Goal: Task Accomplishment & Management: Use online tool/utility

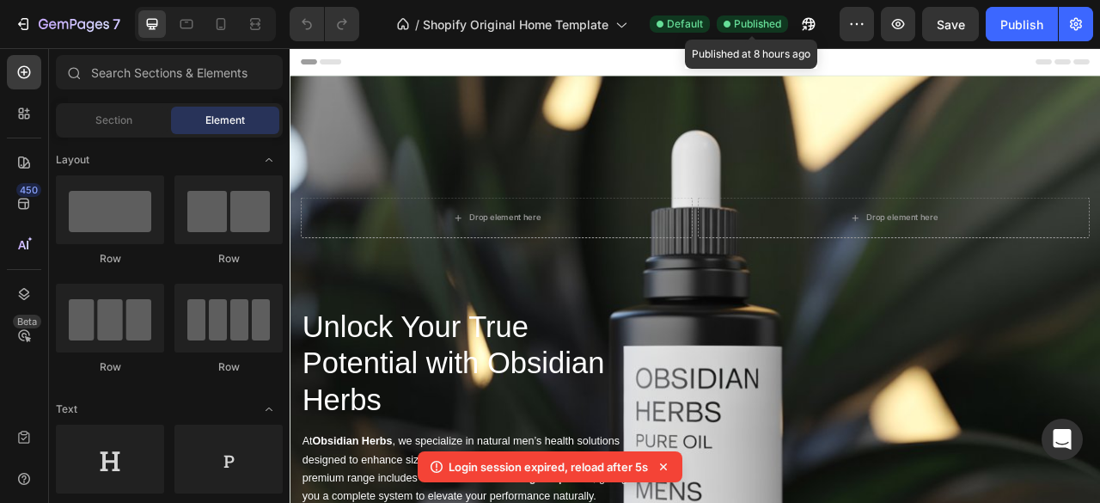
scroll to position [430, 0]
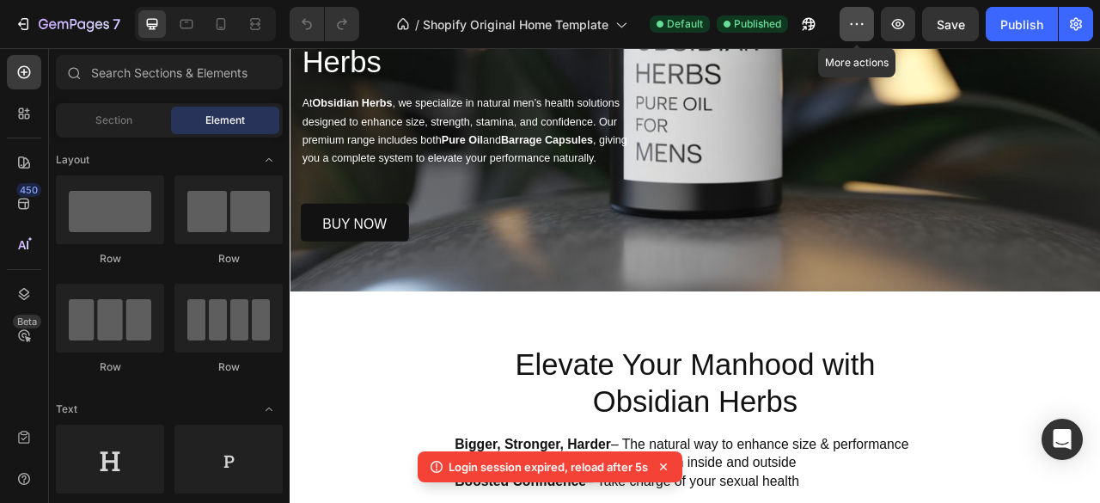
click at [857, 23] on icon "button" at bounding box center [856, 23] width 17 height 17
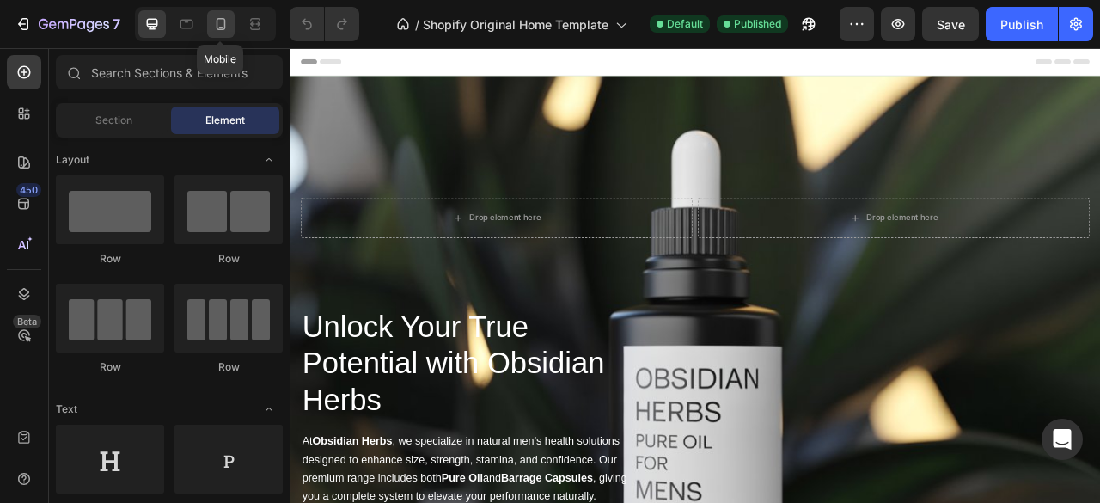
click at [221, 33] on div at bounding box center [220, 23] width 27 height 27
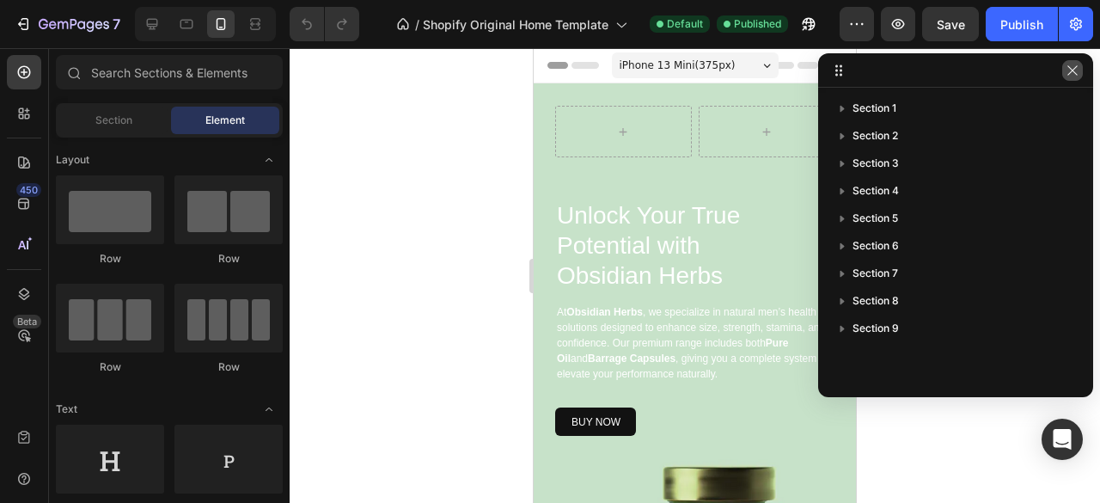
click at [1067, 71] on icon "button" at bounding box center [1072, 71] width 14 height 14
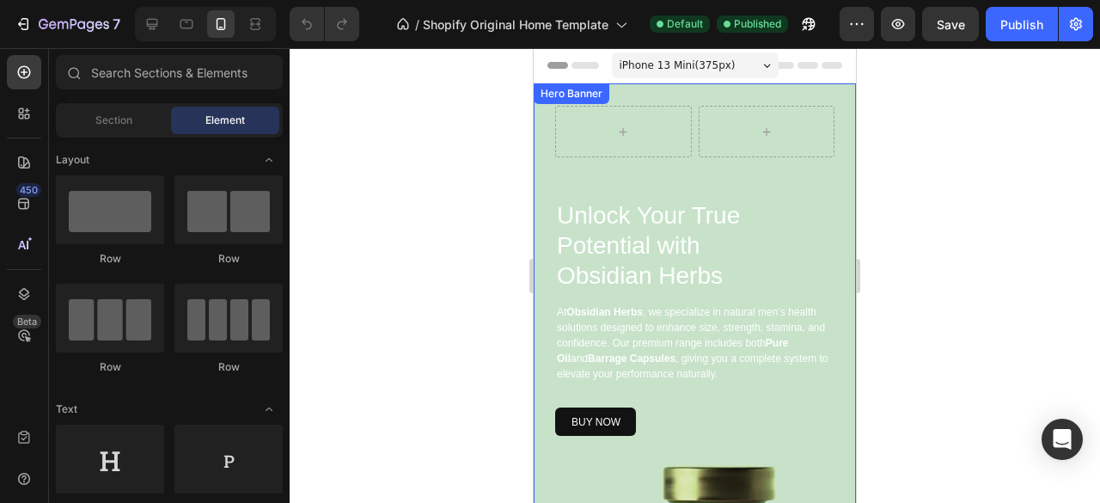
click at [828, 95] on div "Row Unlock Your True Potential with Obsidian Herbs Heading At Obsidian Herbs , …" at bounding box center [695, 431] width 322 height 696
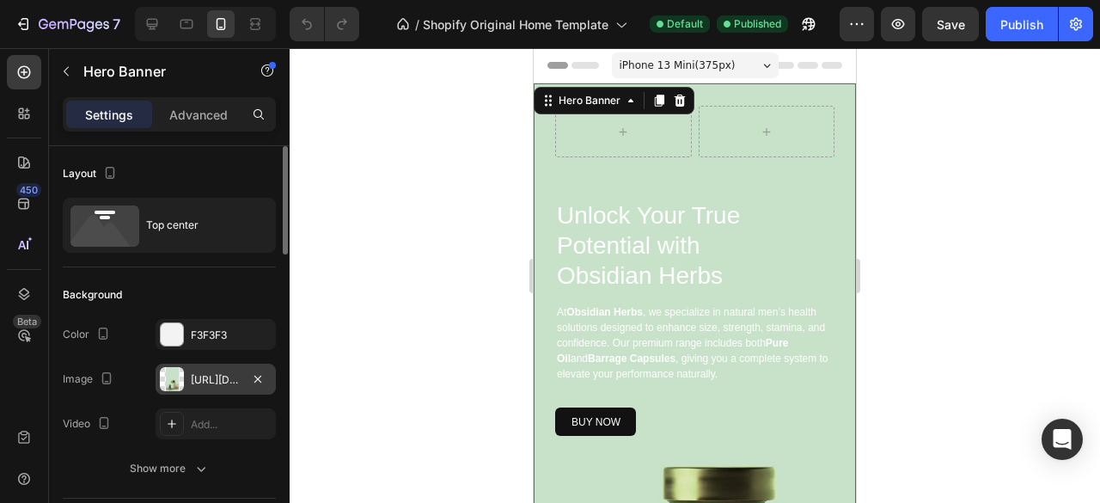
click at [225, 381] on div "[URL][DOMAIN_NAME]" at bounding box center [216, 379] width 50 height 15
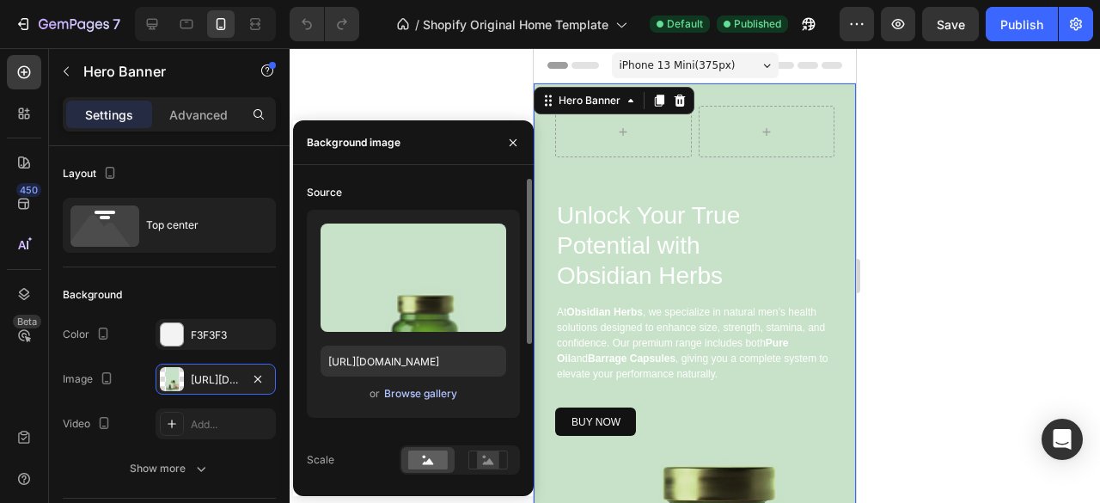
click at [405, 392] on div "Browse gallery" at bounding box center [420, 393] width 73 height 15
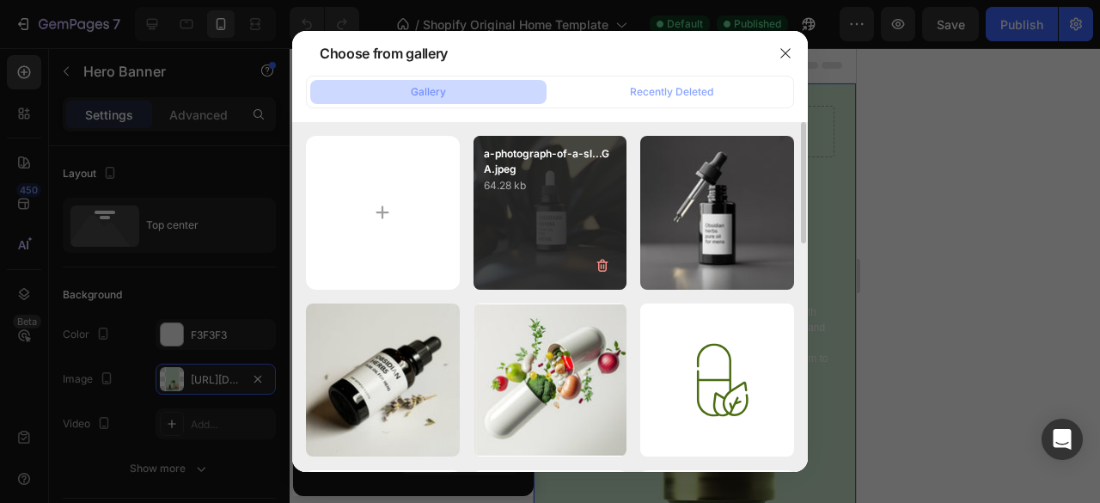
click at [597, 218] on div "a-photograph-of-a-sl...GA.jpeg 64.28 kb" at bounding box center [550, 213] width 154 height 154
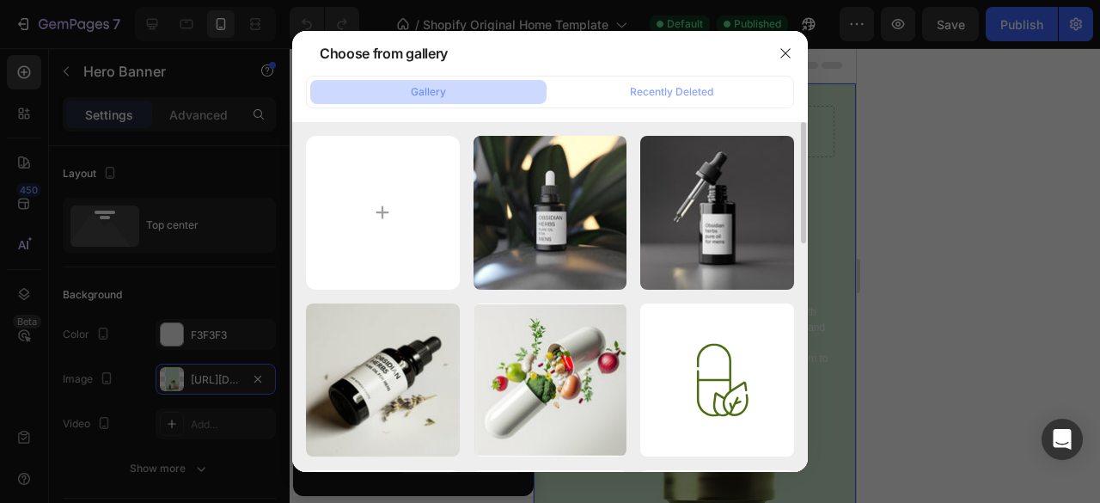
type input "[URL][DOMAIN_NAME]"
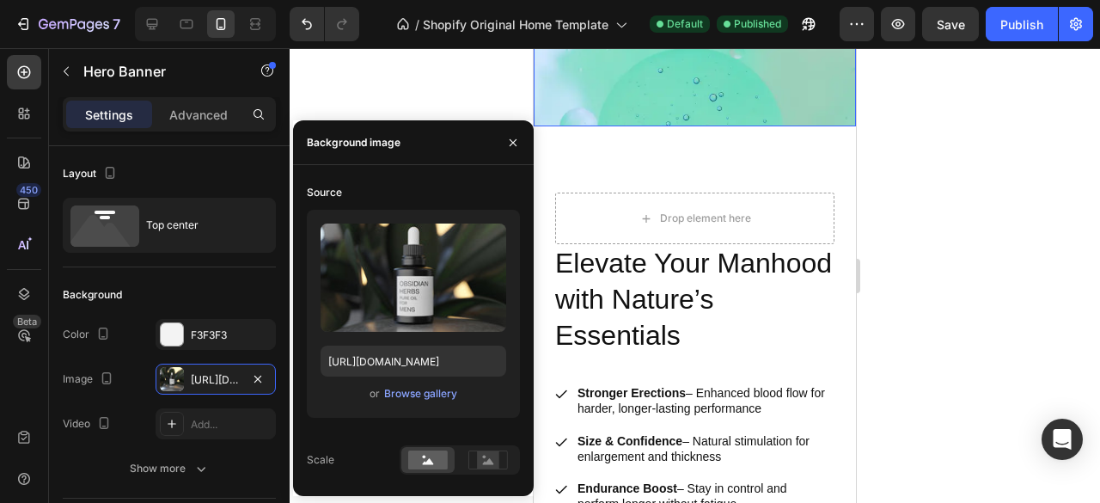
scroll to position [1718, 0]
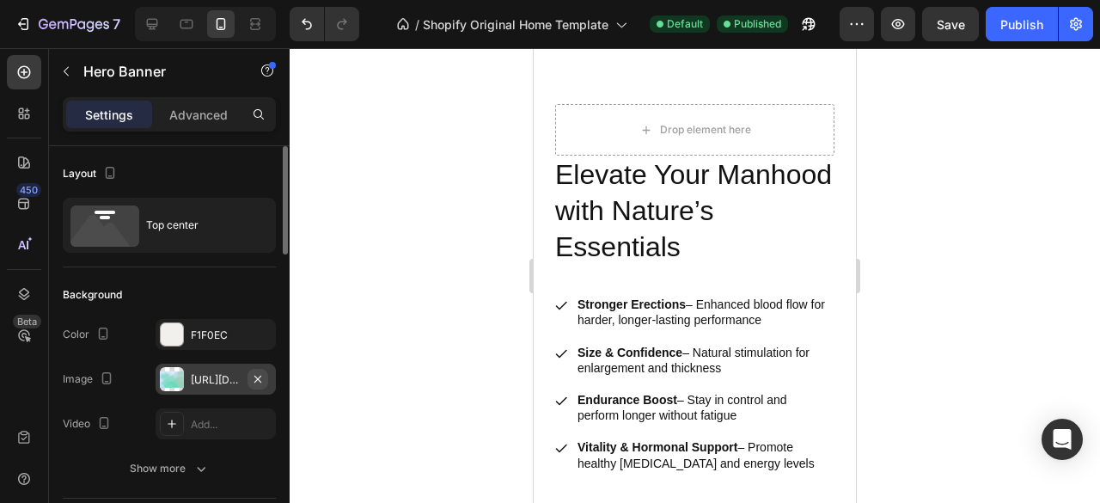
click at [265, 375] on icon "button" at bounding box center [258, 379] width 14 height 14
click at [265, 336] on icon "button" at bounding box center [258, 334] width 14 height 14
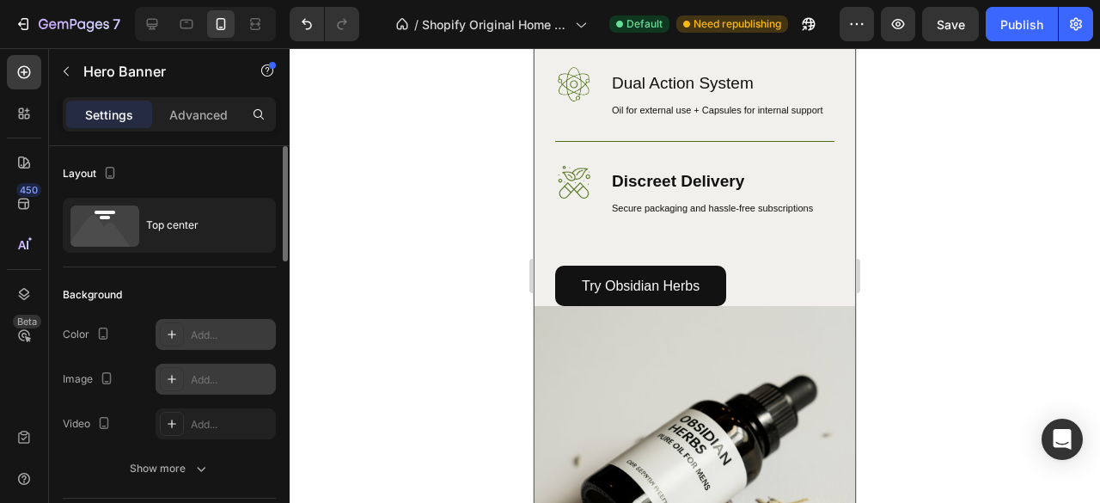
scroll to position [1547, 0]
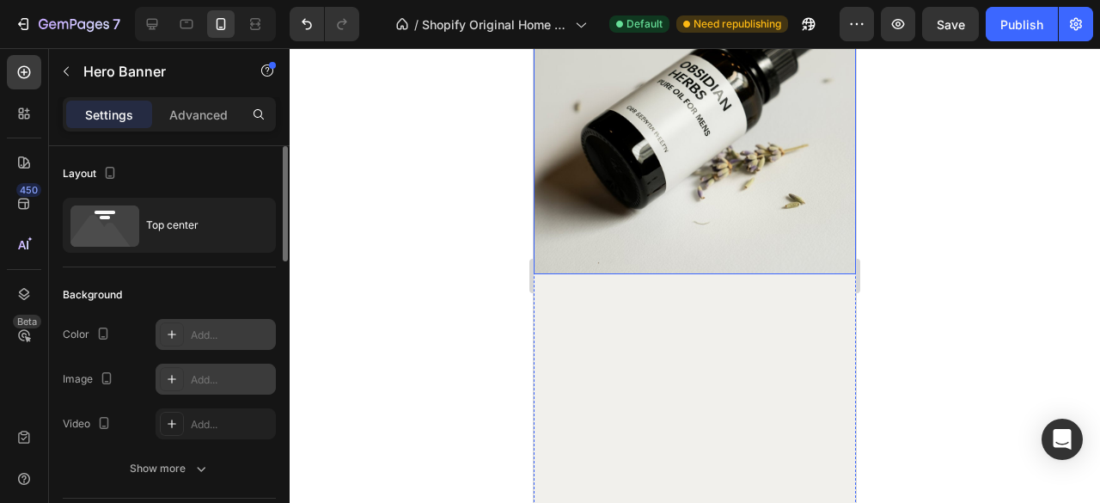
click at [729, 198] on img at bounding box center [695, 113] width 322 height 322
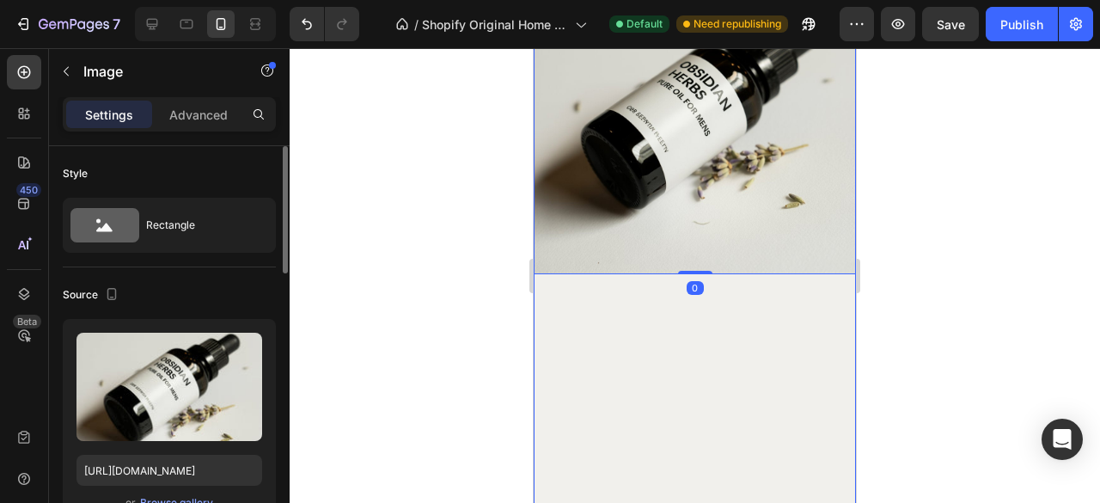
click at [643, 341] on div "Image 100% Natural & Herbal Heading Carefully sourced ingredients with no harmf…" at bounding box center [695, 67] width 322 height 930
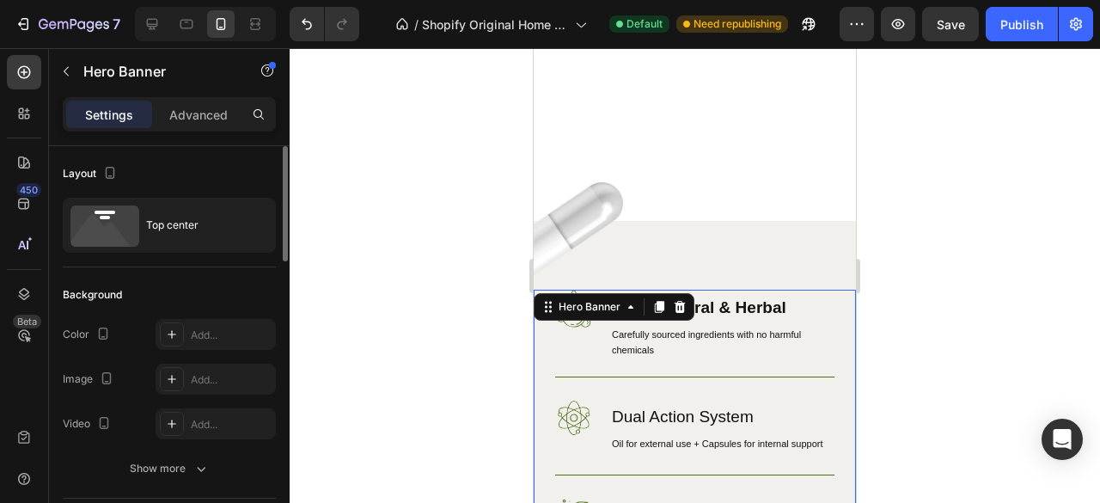
scroll to position [1289, 0]
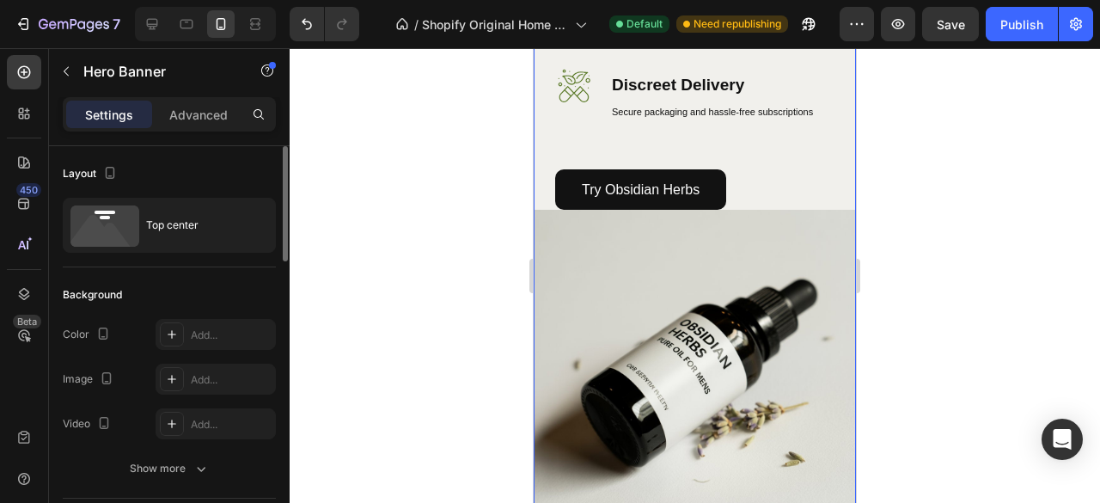
click at [650, 351] on img at bounding box center [695, 371] width 322 height 322
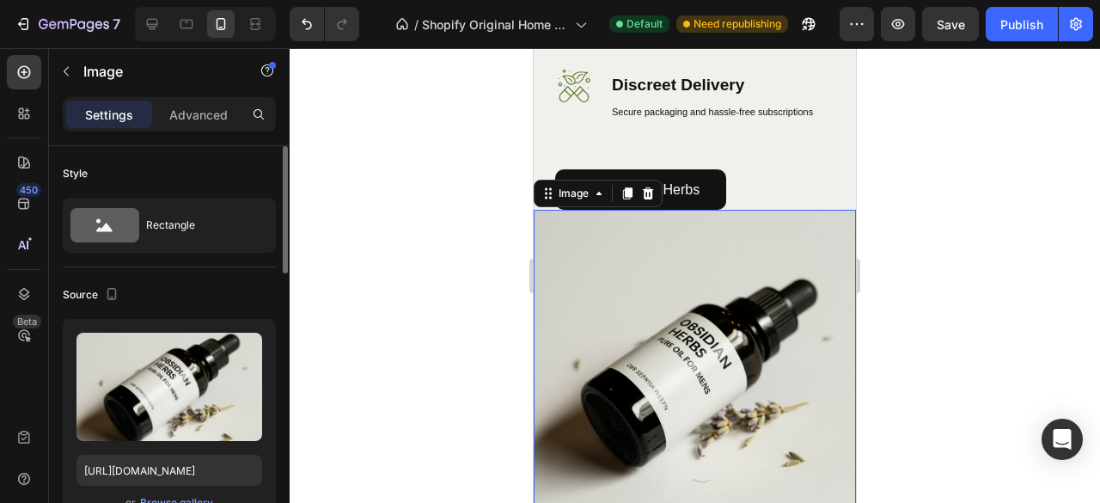
scroll to position [1547, 0]
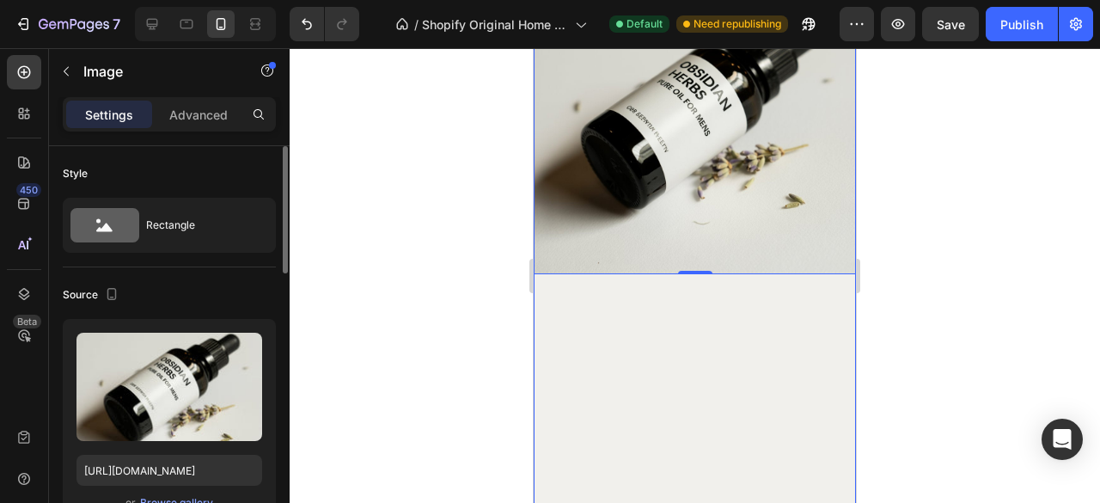
click at [634, 332] on div "Image 100% Natural & Herbal Heading Carefully sourced ingredients with no harmf…" at bounding box center [695, 67] width 322 height 930
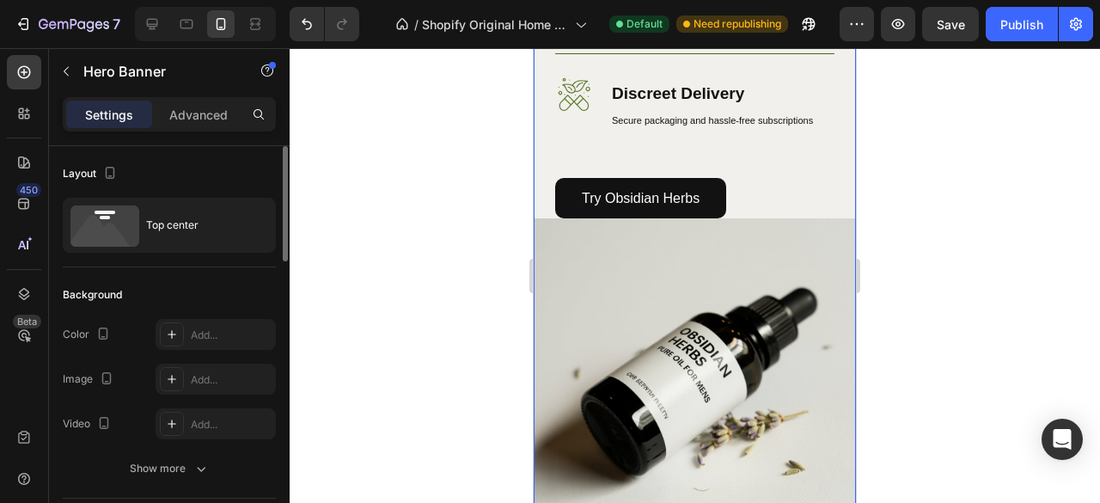
scroll to position [1203, 0]
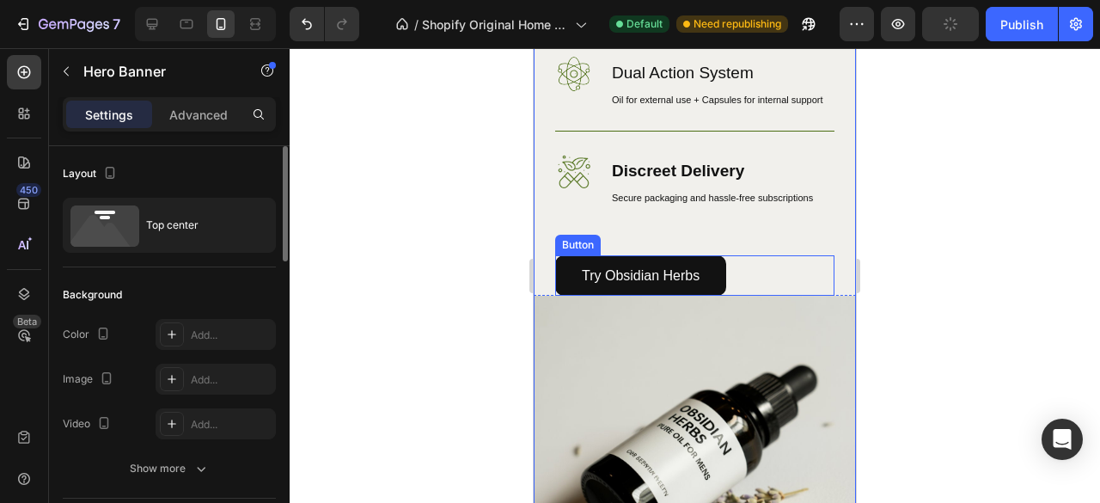
click at [741, 295] on div "Try Obsidian Herbs Button" at bounding box center [694, 275] width 279 height 40
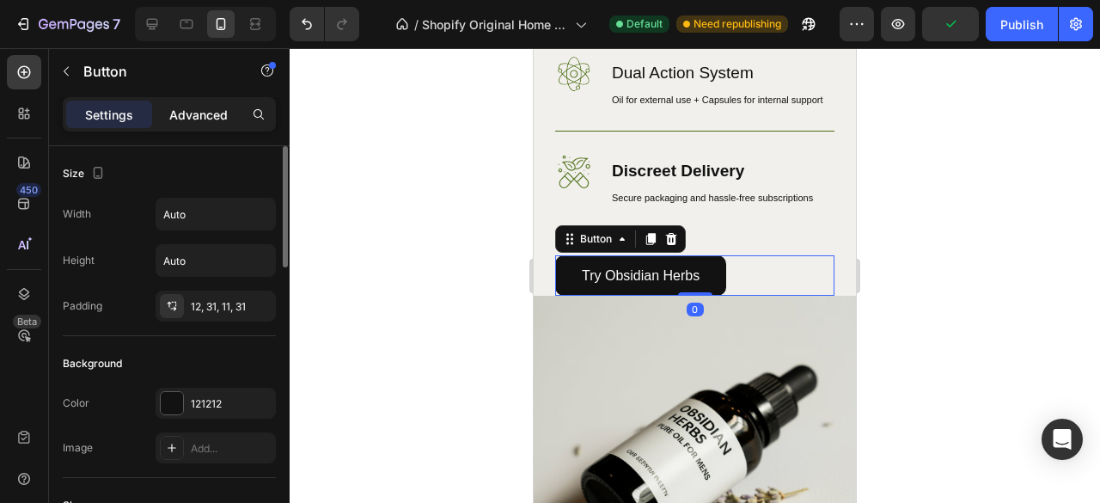
click at [222, 119] on p "Advanced" at bounding box center [198, 115] width 58 height 18
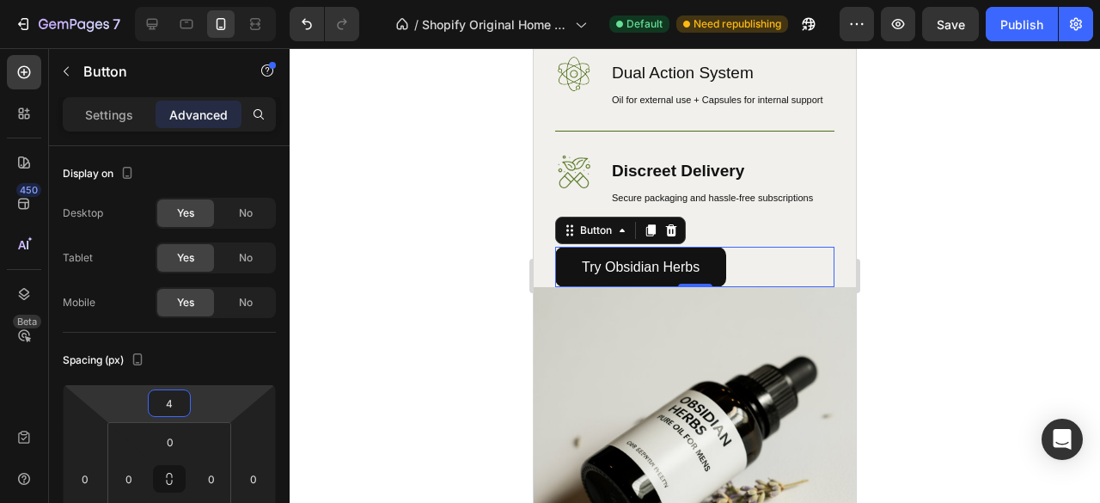
type input "8"
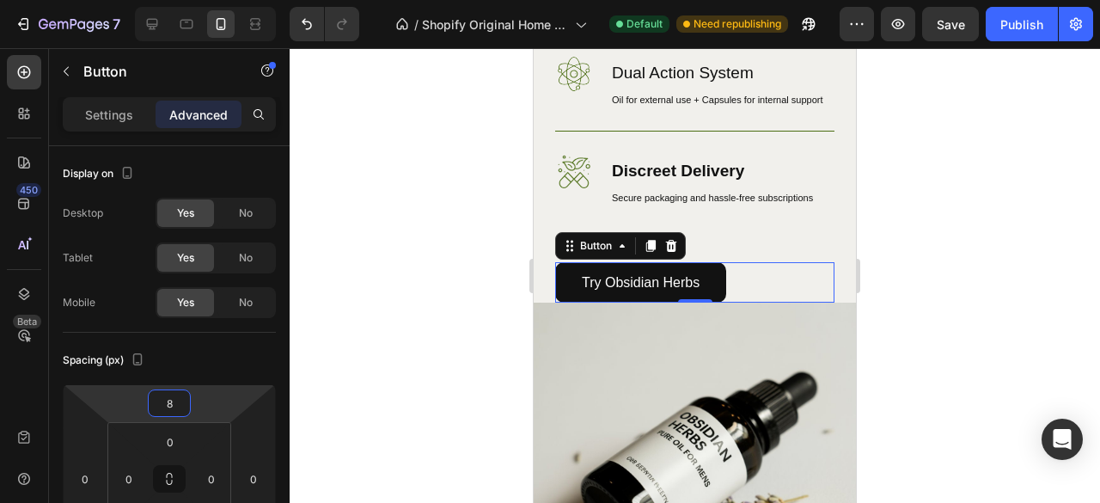
click at [206, 0] on html "7 / Shopify Original Home Template Default Need republishing Preview Save Publi…" at bounding box center [550, 0] width 1100 height 0
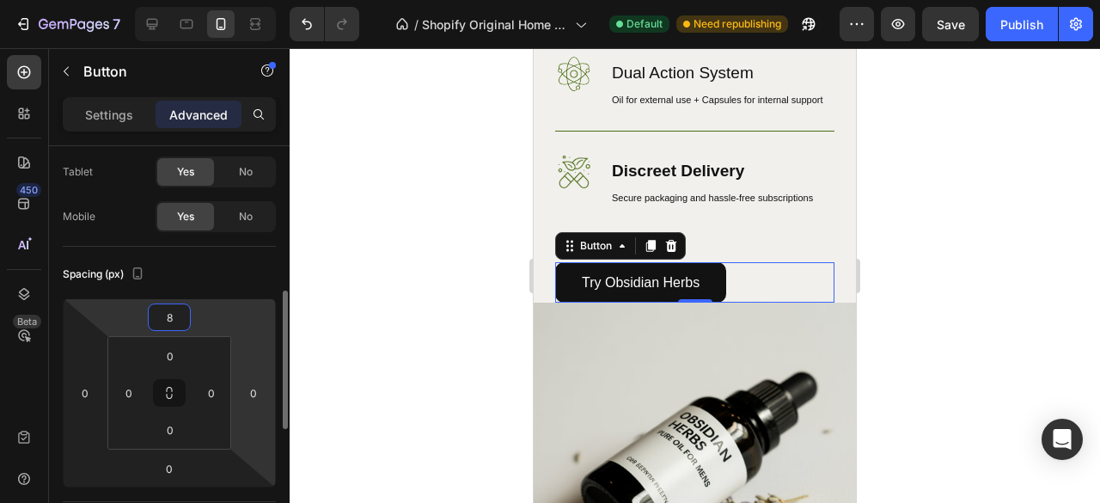
scroll to position [172, 0]
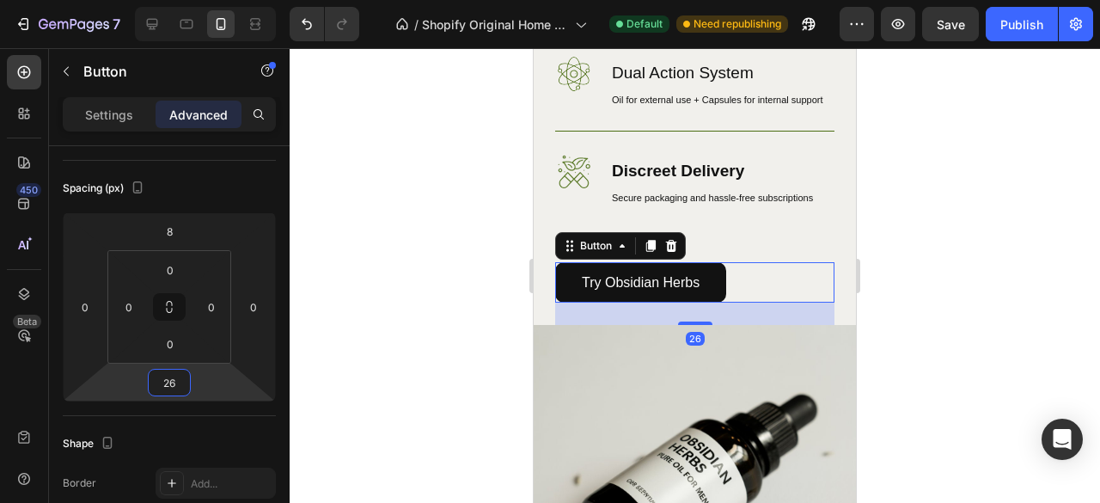
type input "40"
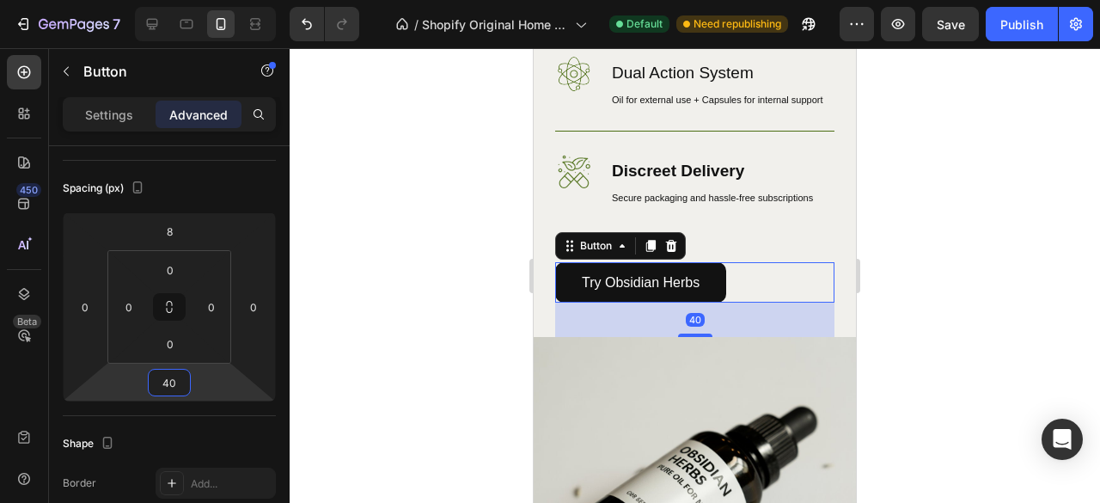
drag, startPoint x: 212, startPoint y: 381, endPoint x: 214, endPoint y: 363, distance: 17.3
click at [214, 0] on html "7 / Shopify Original Home Template Default Need republishing Preview Save Publi…" at bounding box center [550, 0] width 1100 height 0
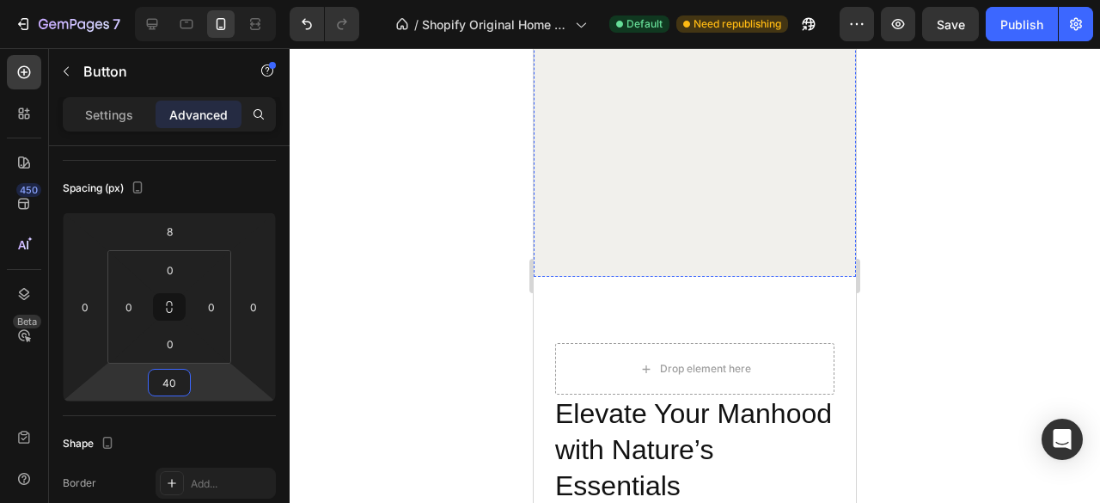
scroll to position [1890, 0]
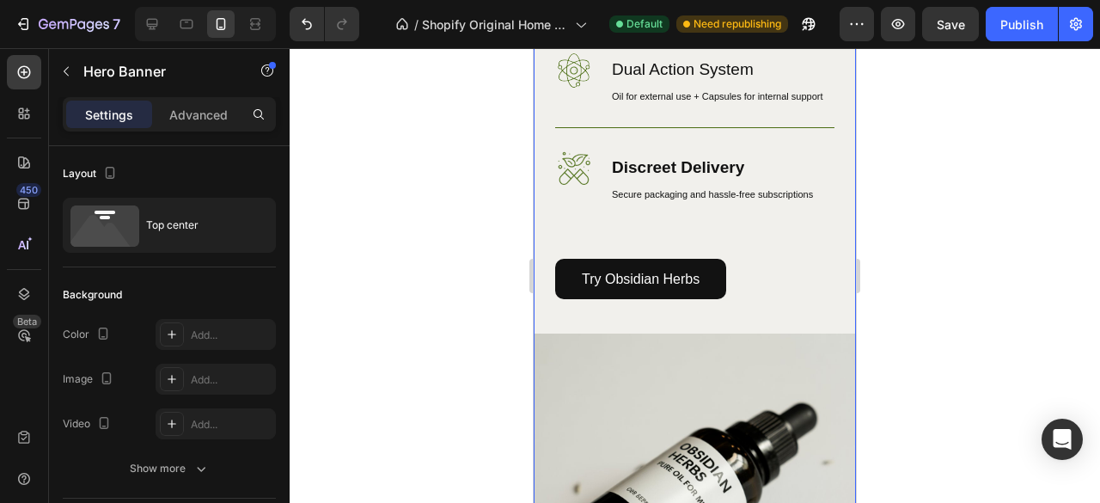
scroll to position [1203, 0]
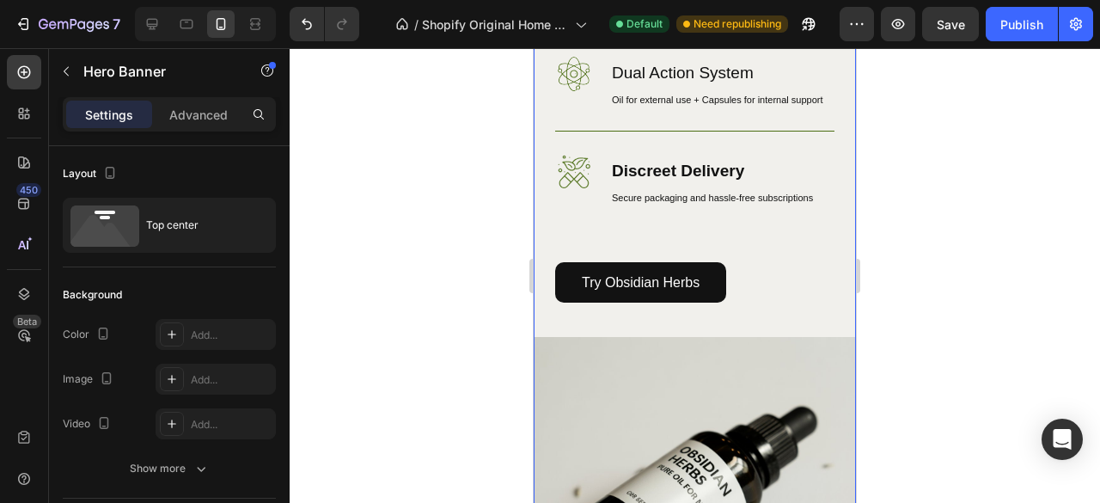
click at [1010, 36] on button "Publish" at bounding box center [1021, 24] width 72 height 34
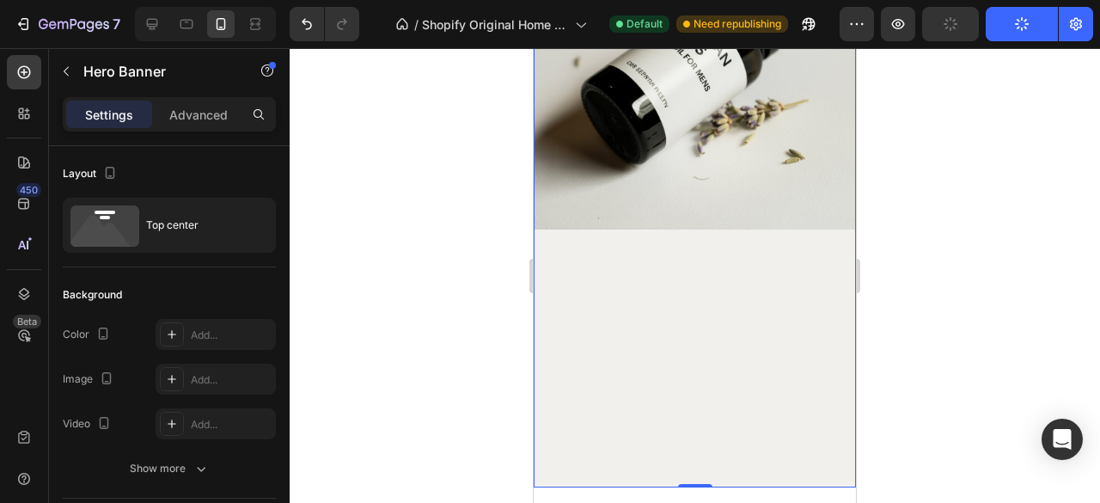
scroll to position [2062, 0]
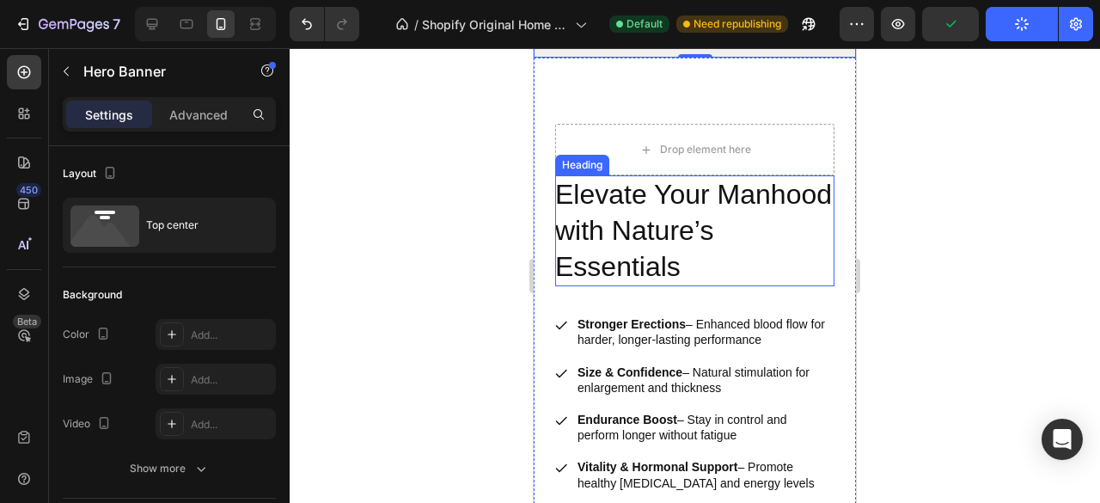
click at [750, 229] on h2 "Elevate Your Manhood with Nature’s Essentials" at bounding box center [694, 230] width 279 height 111
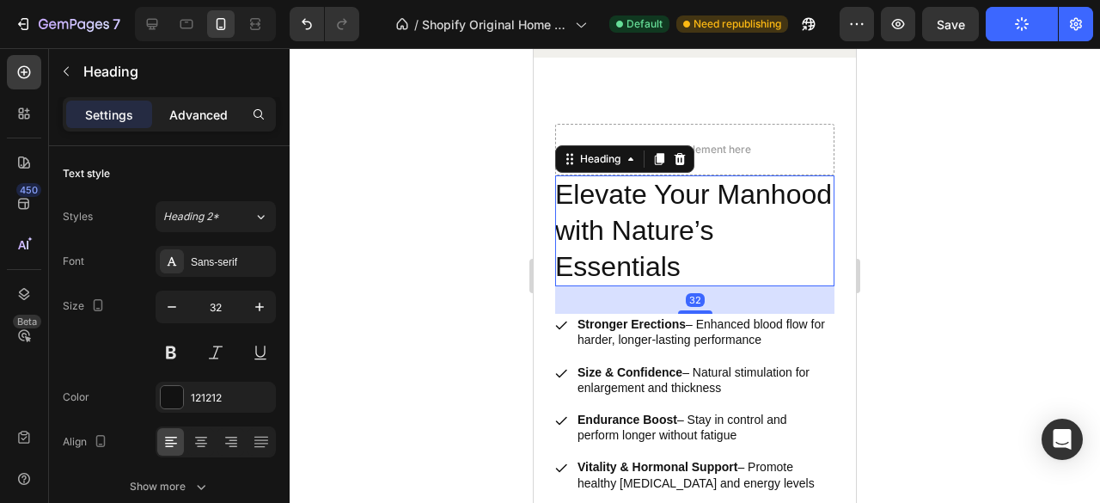
click at [175, 109] on p "Advanced" at bounding box center [198, 115] width 58 height 18
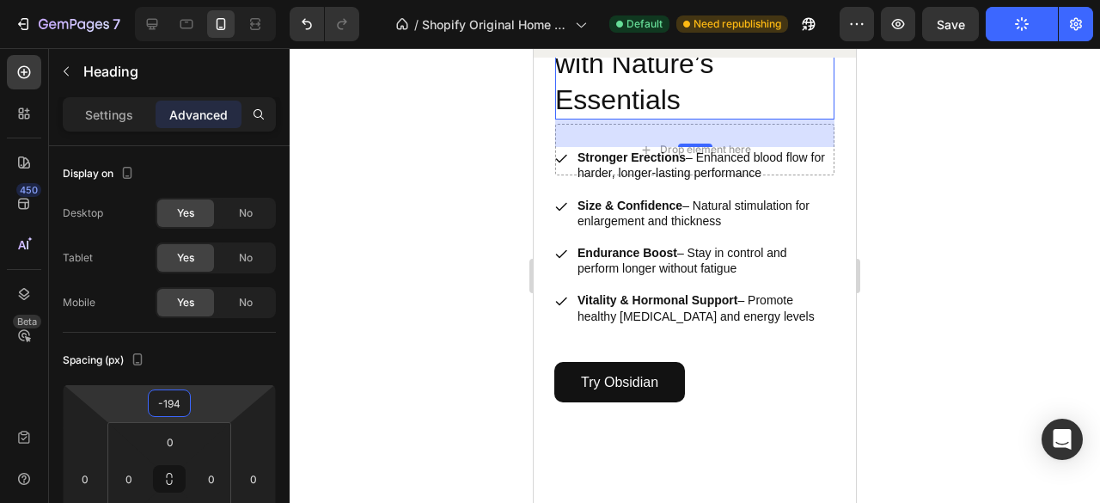
drag, startPoint x: 212, startPoint y: 429, endPoint x: 479, endPoint y: 457, distance: 268.7
click at [214, 0] on html "7 / Shopify Original Home Template Default Need republishing Preview Save Publi…" at bounding box center [550, 0] width 1100 height 0
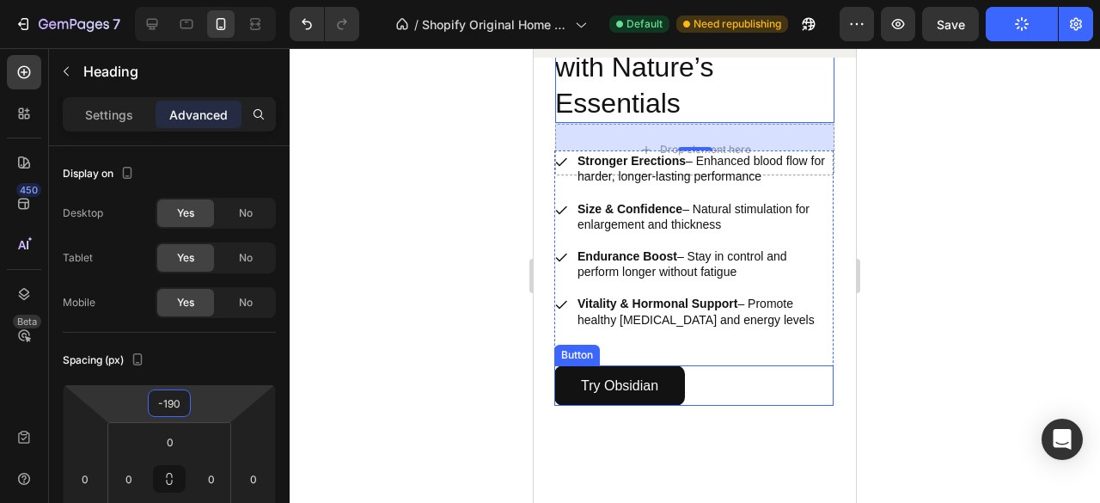
scroll to position [1718, 0]
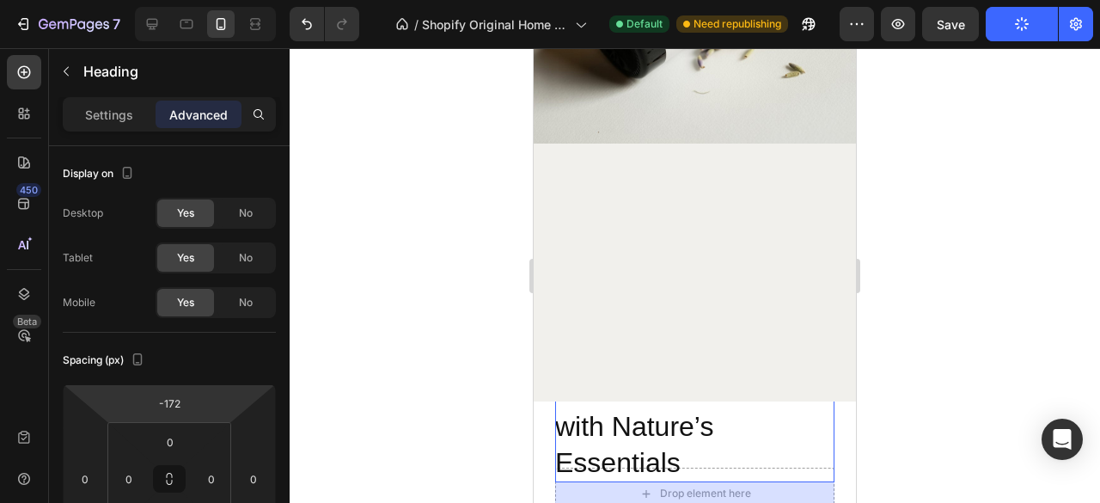
drag, startPoint x: 229, startPoint y: 432, endPoint x: 258, endPoint y: 387, distance: 52.9
click at [258, 0] on html "7 / Shopify Original Home Template Default Need republishing Preview Save Publi…" at bounding box center [550, 0] width 1100 height 0
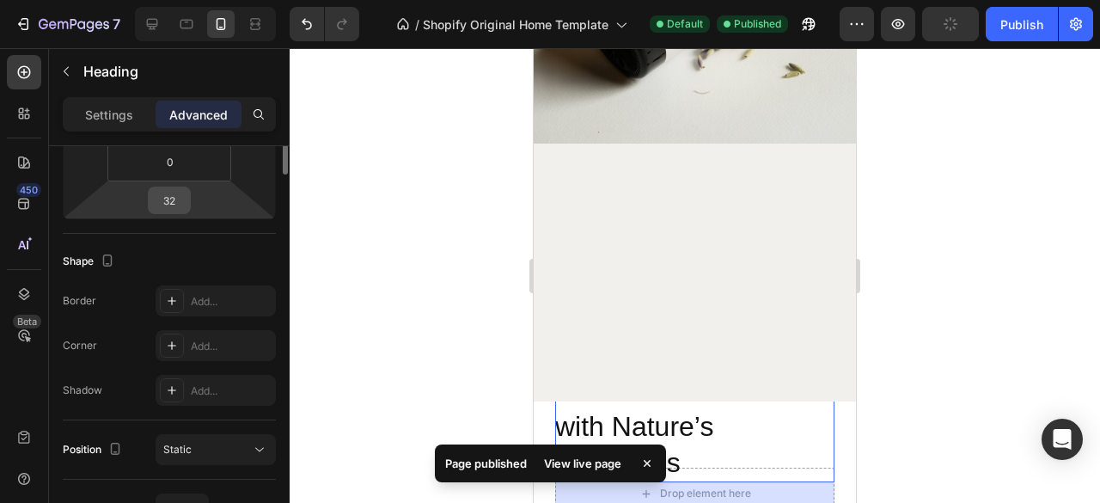
scroll to position [182, 0]
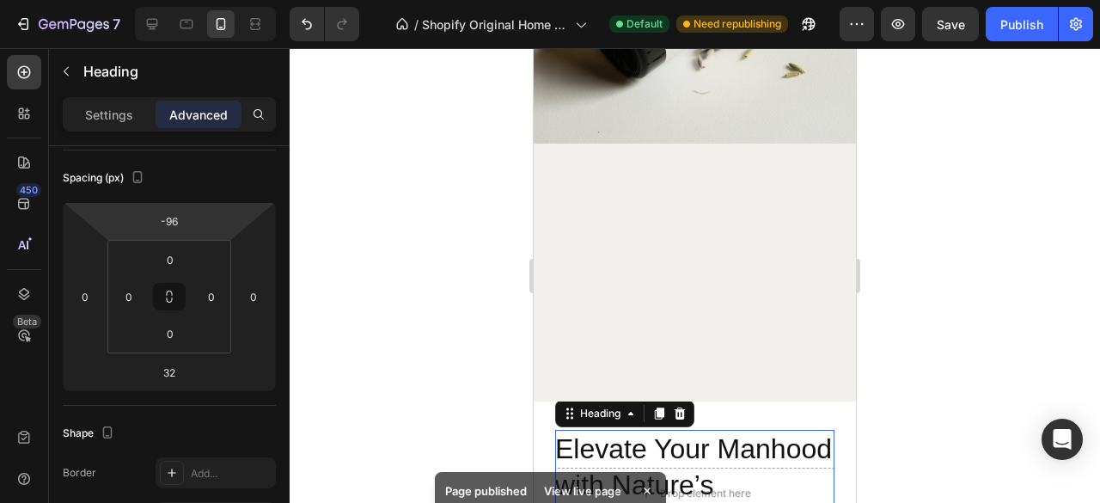
type input "-94"
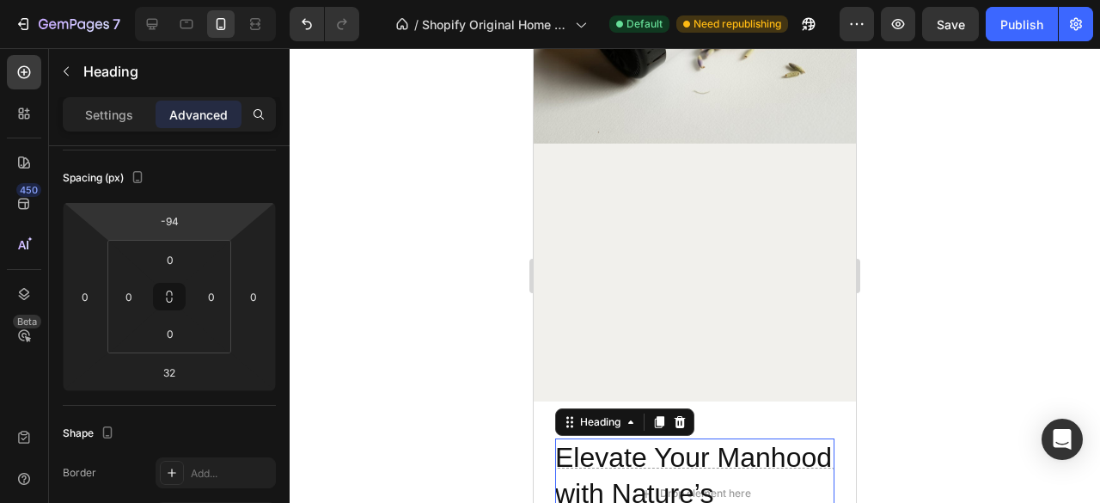
drag, startPoint x: 203, startPoint y: 226, endPoint x: 210, endPoint y: 192, distance: 34.2
click at [210, 0] on html "7 / Shopify Original Home Template Default Need republishing Preview Save Publi…" at bounding box center [550, 0] width 1100 height 0
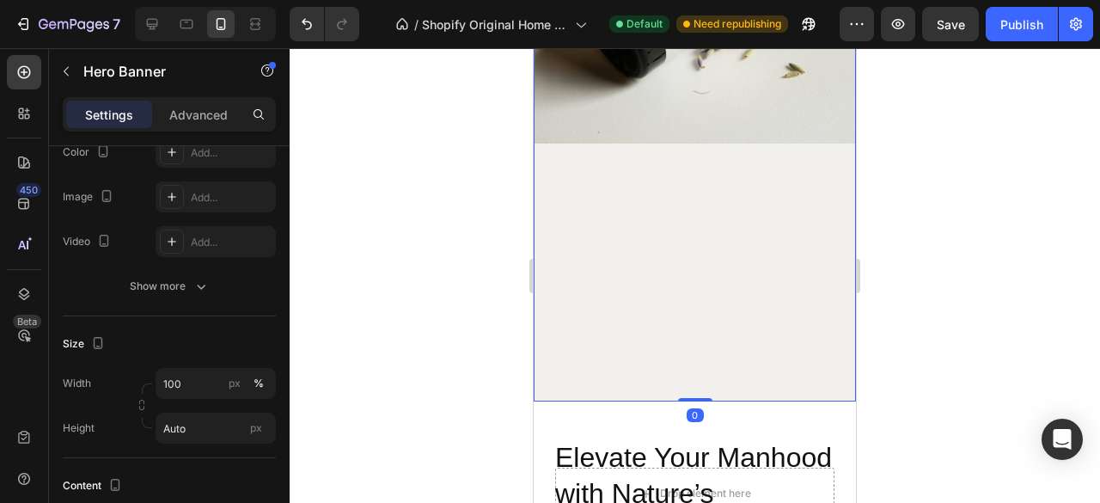
scroll to position [0, 0]
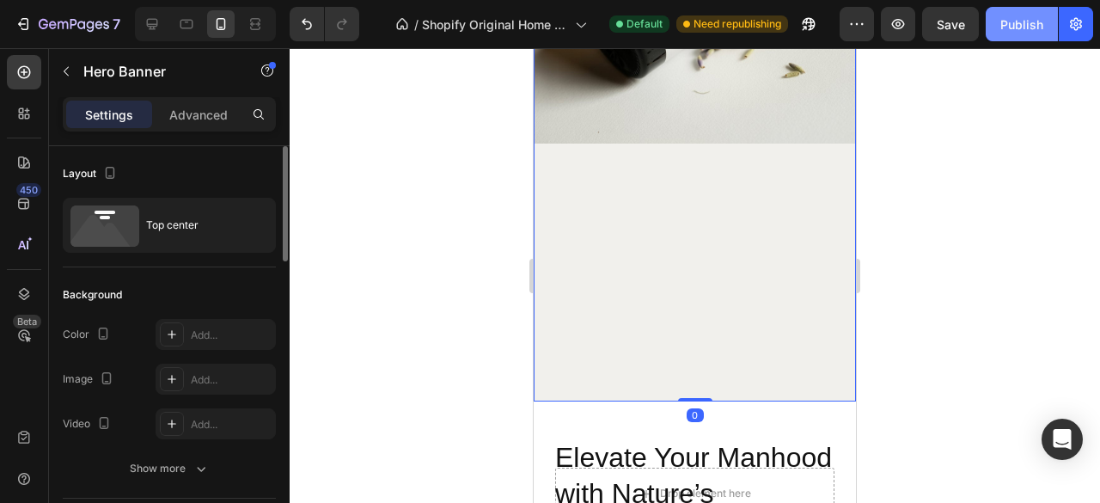
click at [1035, 26] on div "Publish" at bounding box center [1021, 24] width 43 height 18
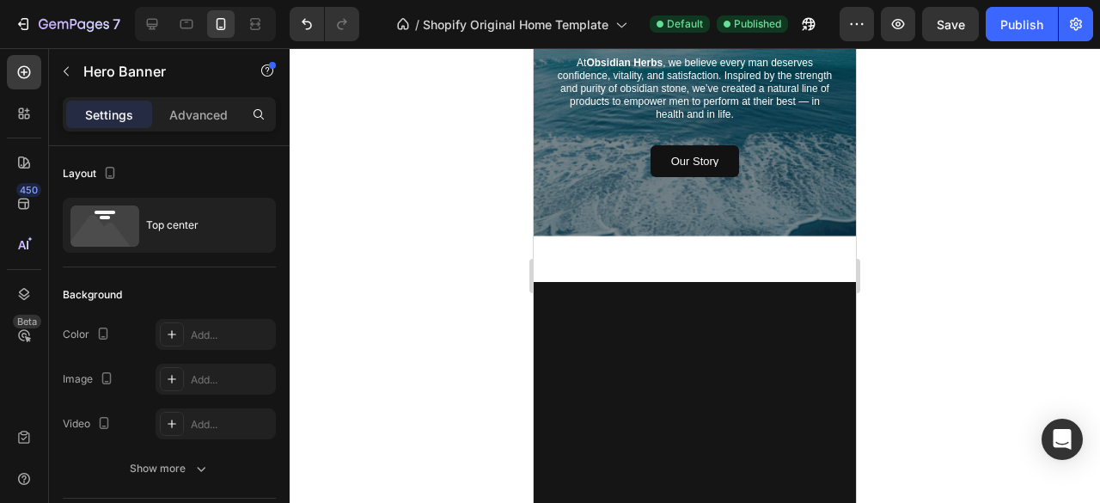
scroll to position [3646, 0]
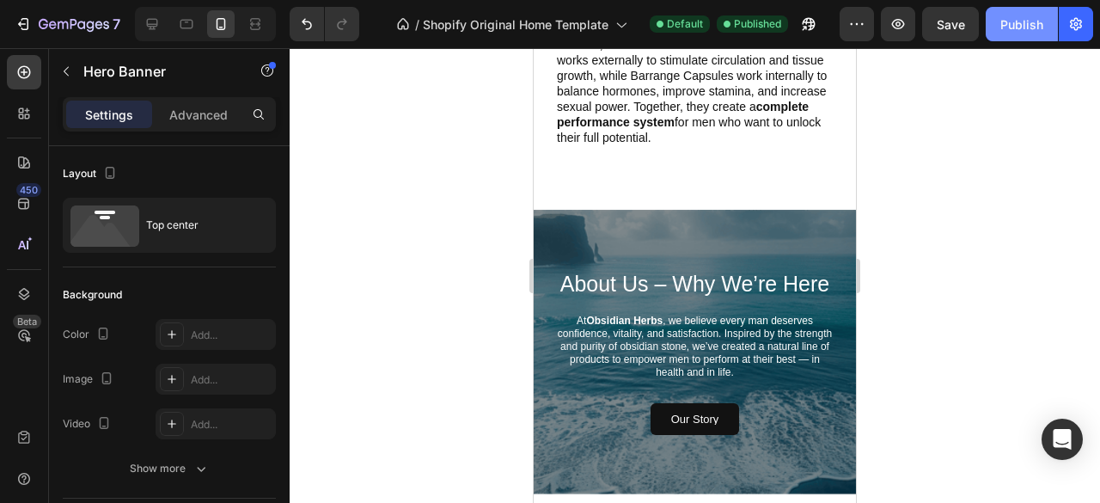
click at [1023, 28] on div "Publish" at bounding box center [1021, 24] width 43 height 18
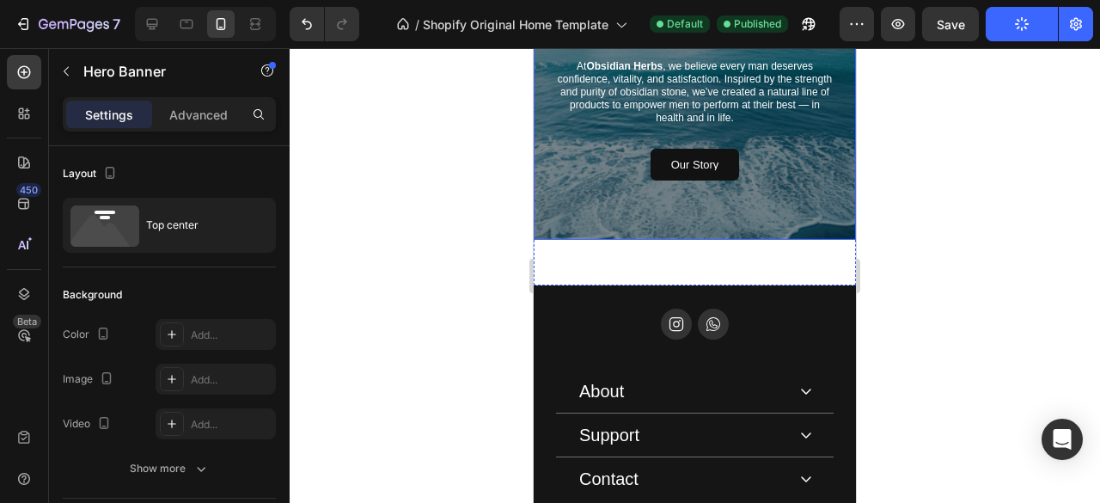
scroll to position [4508, 0]
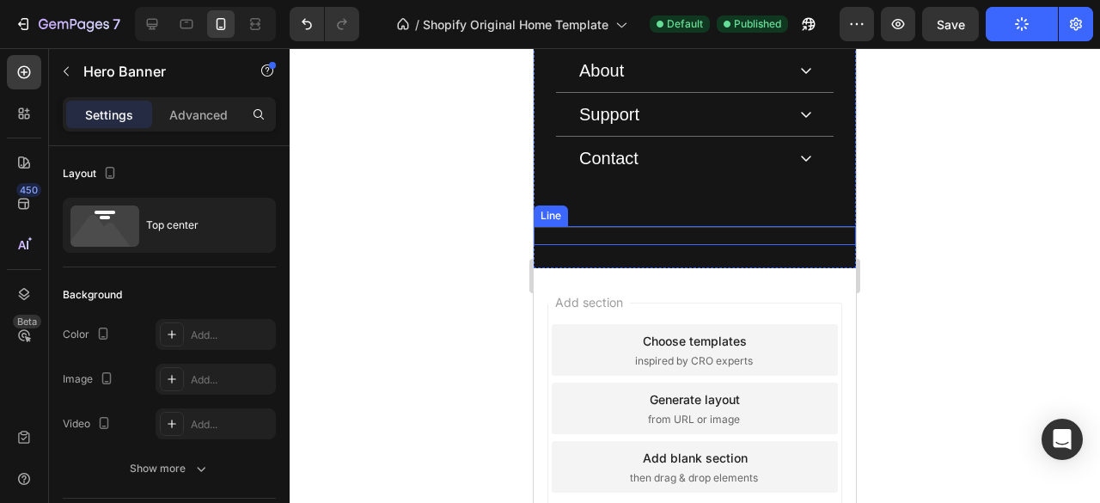
click at [669, 241] on div "Title Line" at bounding box center [695, 235] width 322 height 19
